Goal: Information Seeking & Learning: Learn about a topic

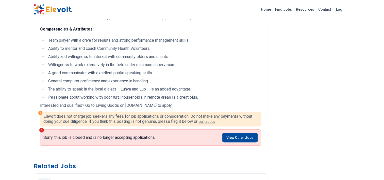
scroll to position [225, 0]
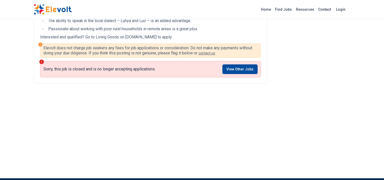
scroll to position [282, 0]
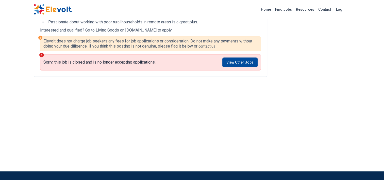
scroll to position [290, 0]
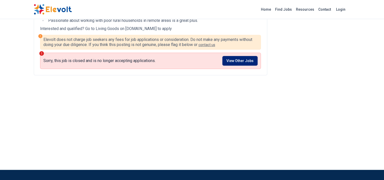
click at [251, 59] on link "View Other Jobs" at bounding box center [239, 61] width 35 height 10
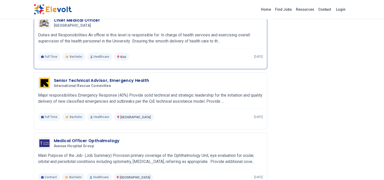
scroll to position [374, 0]
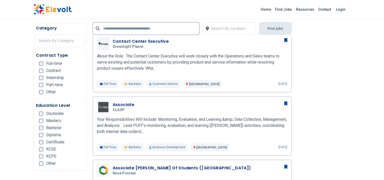
scroll to position [262, 0]
click at [56, 142] on span "Certificate" at bounding box center [55, 142] width 18 height 4
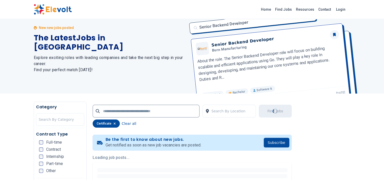
scroll to position [0, 0]
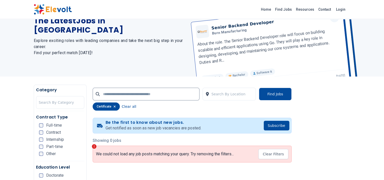
scroll to position [43, 0]
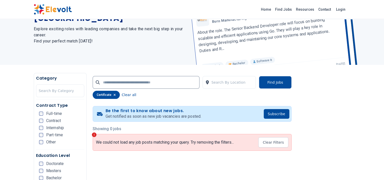
click at [40, 110] on div "Contract Type Full-time Contract Internship Part-time Other" at bounding box center [60, 125] width 48 height 47
click at [40, 111] on div "Contract Type Full-time Contract Internship Part-time Other" at bounding box center [60, 125] width 48 height 47
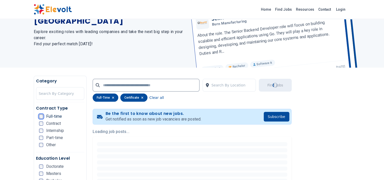
scroll to position [41, 0]
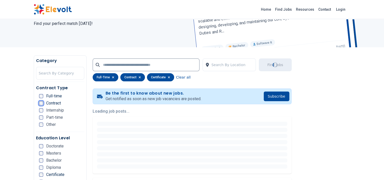
scroll to position [83, 0]
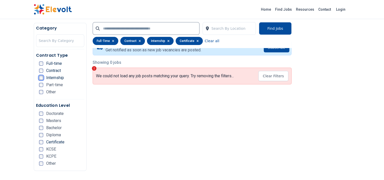
scroll to position [110, 0]
click at [39, 83] on div "Contract Type Full-time Contract Internship Part-time Other" at bounding box center [60, 75] width 48 height 47
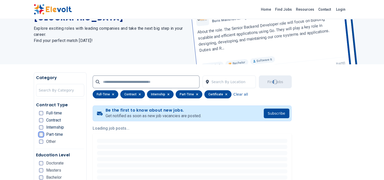
scroll to position [0, 0]
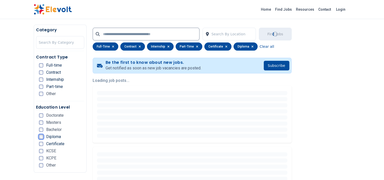
scroll to position [95, 0]
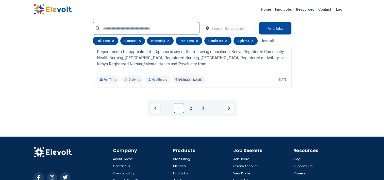
scroll to position [1061, 0]
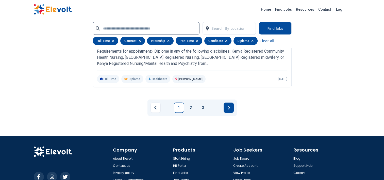
click at [231, 106] on button "Next page" at bounding box center [228, 107] width 10 height 10
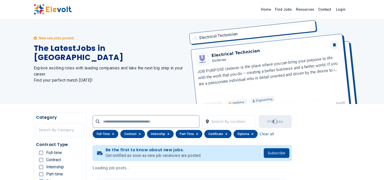
scroll to position [0, 0]
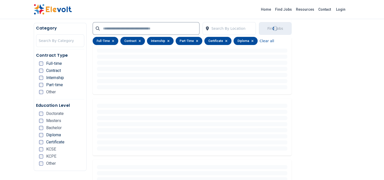
scroll to position [140, 0]
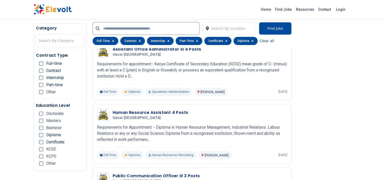
click at [45, 149] on div "KCSE" at bounding box center [47, 149] width 17 height 4
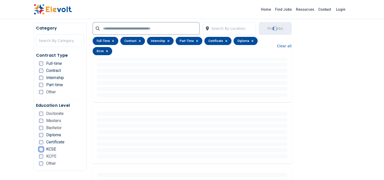
scroll to position [143, 0]
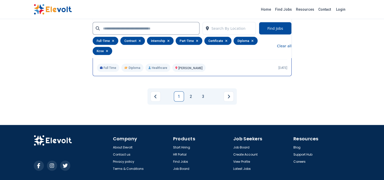
scroll to position [1087, 0]
